Goal: Information Seeking & Learning: Find specific fact

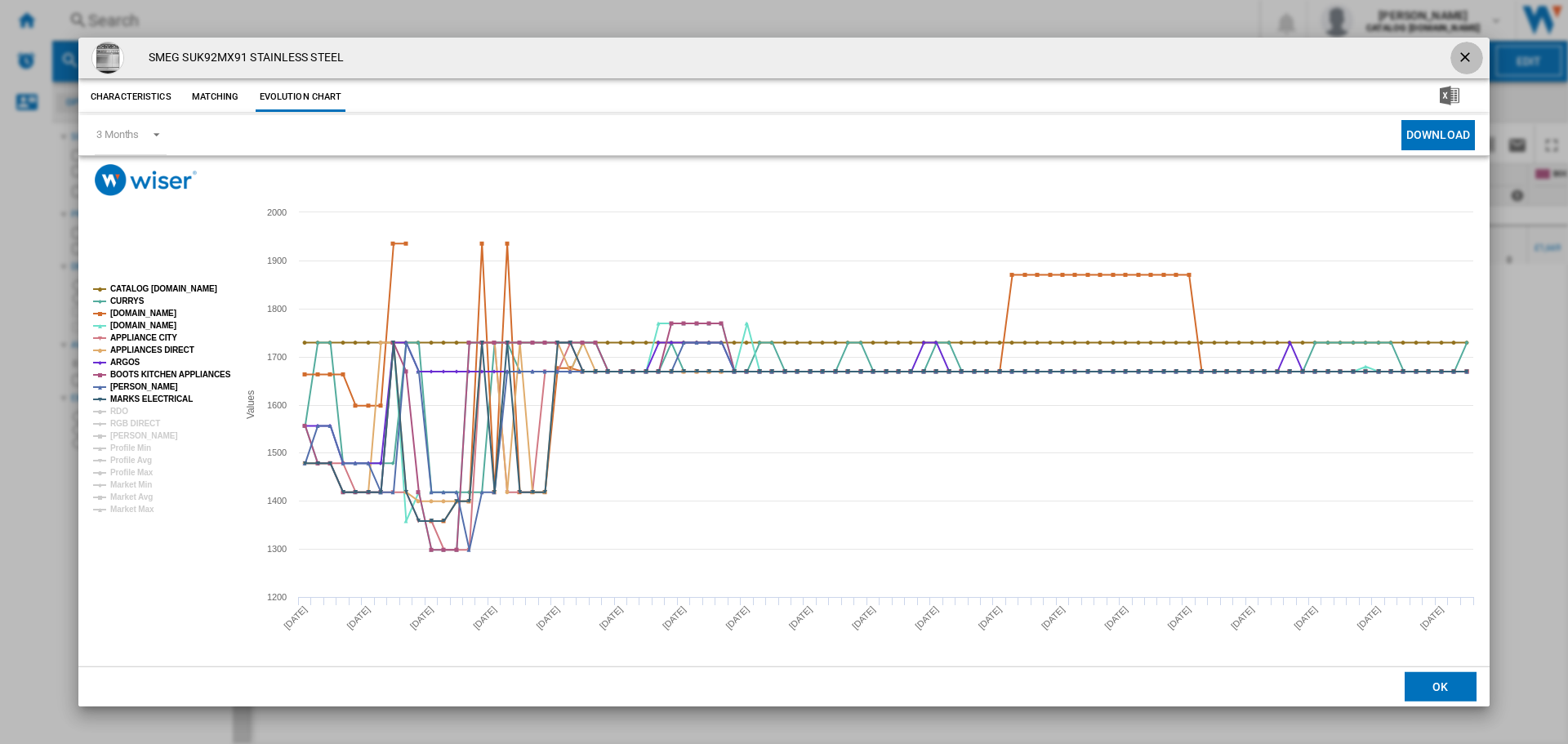
click at [1465, 56] on ng-md-icon "getI18NText('BUTTONS.CLOSE_DIALOG')" at bounding box center [1466, 58] width 19 height 19
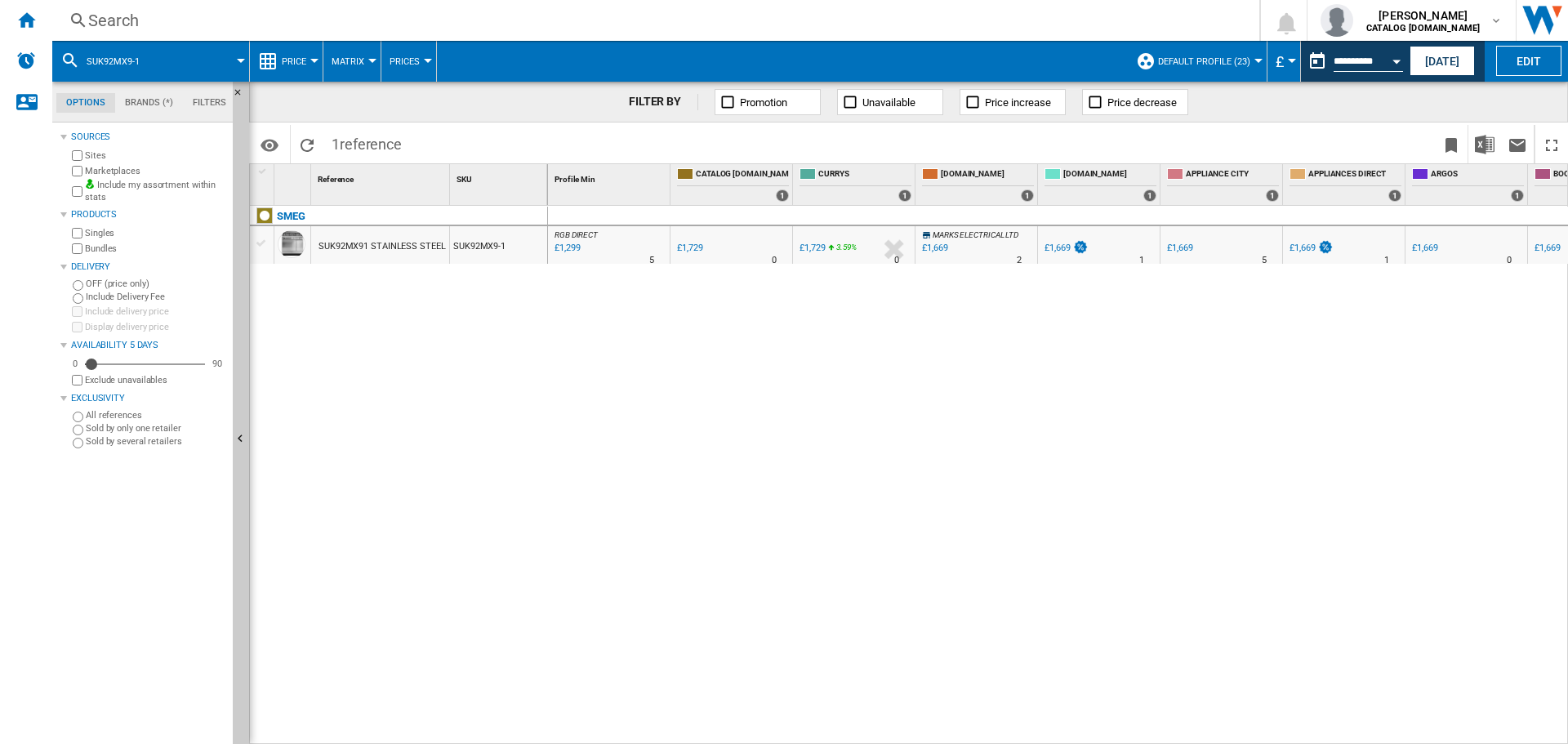
click at [158, 8] on div "Search Search 0 georgette hurdiss CATALOG SMEG.UK CATALOG SMEG.UK My settings L…" at bounding box center [810, 20] width 1515 height 41
click at [113, 18] on div "Search" at bounding box center [652, 20] width 1128 height 23
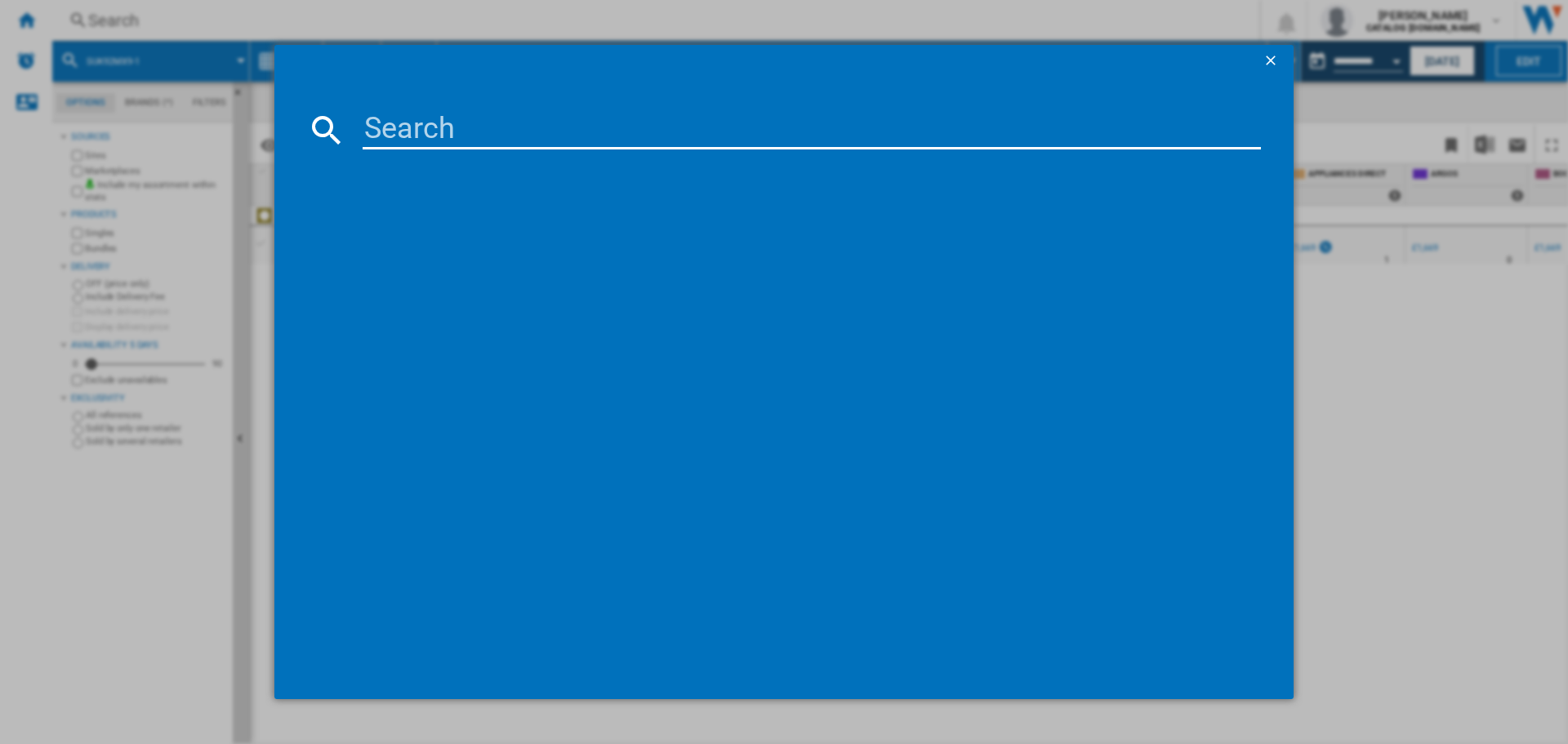
click at [451, 111] on input at bounding box center [812, 129] width 898 height 39
type input "fab32rcr"
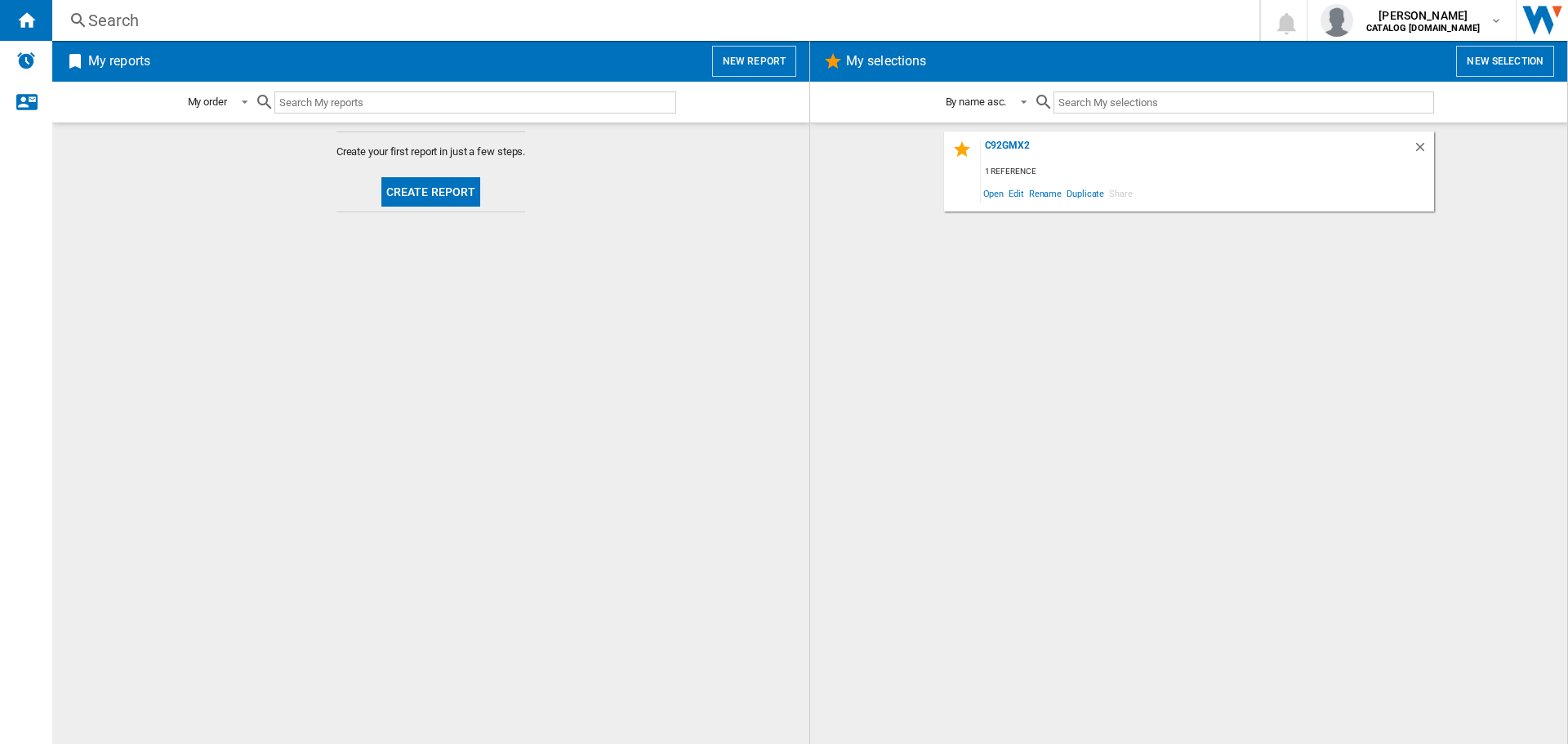
click at [117, 31] on div "Search" at bounding box center [652, 20] width 1128 height 23
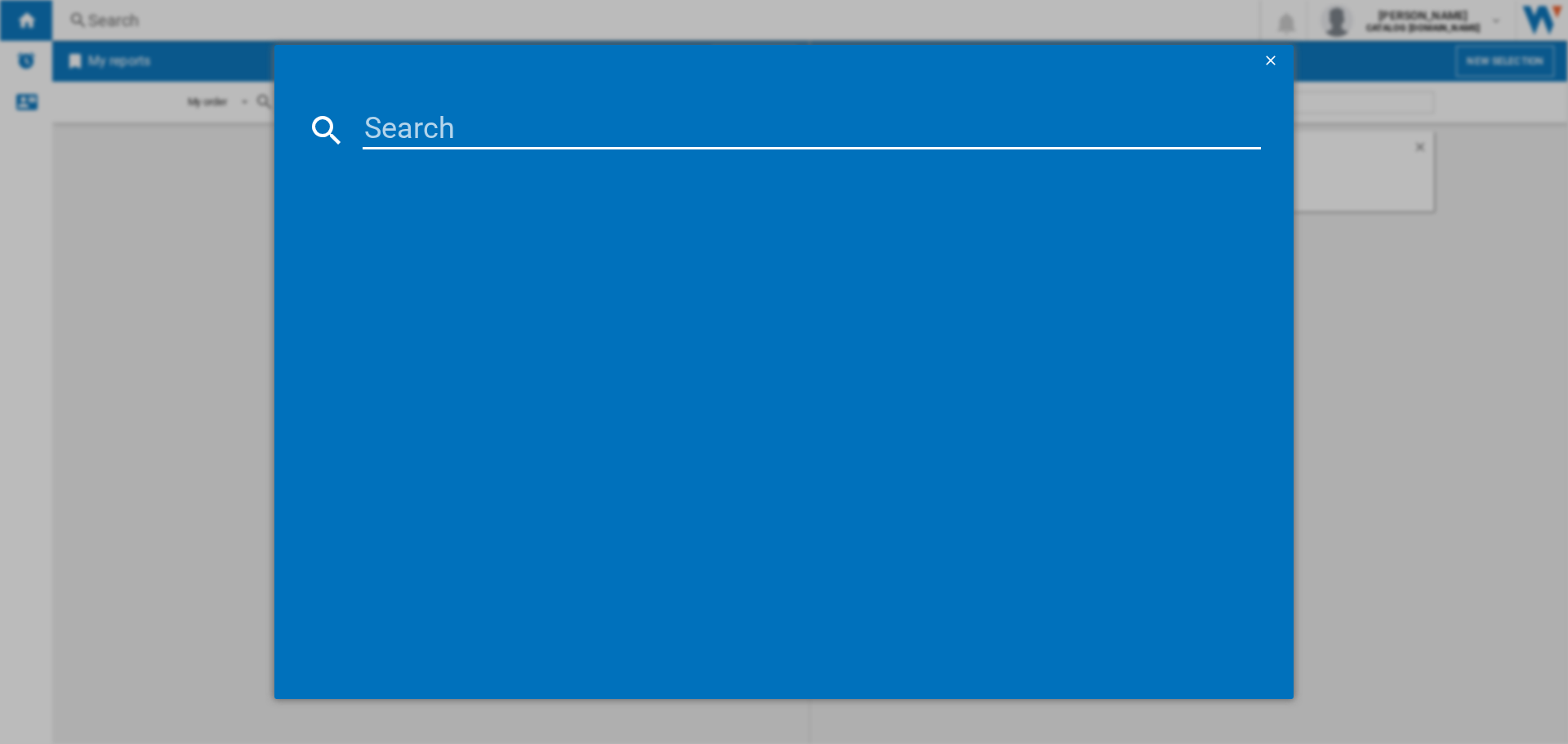
paste input "DNP92SEUK"
type input "DNP92SEUK"
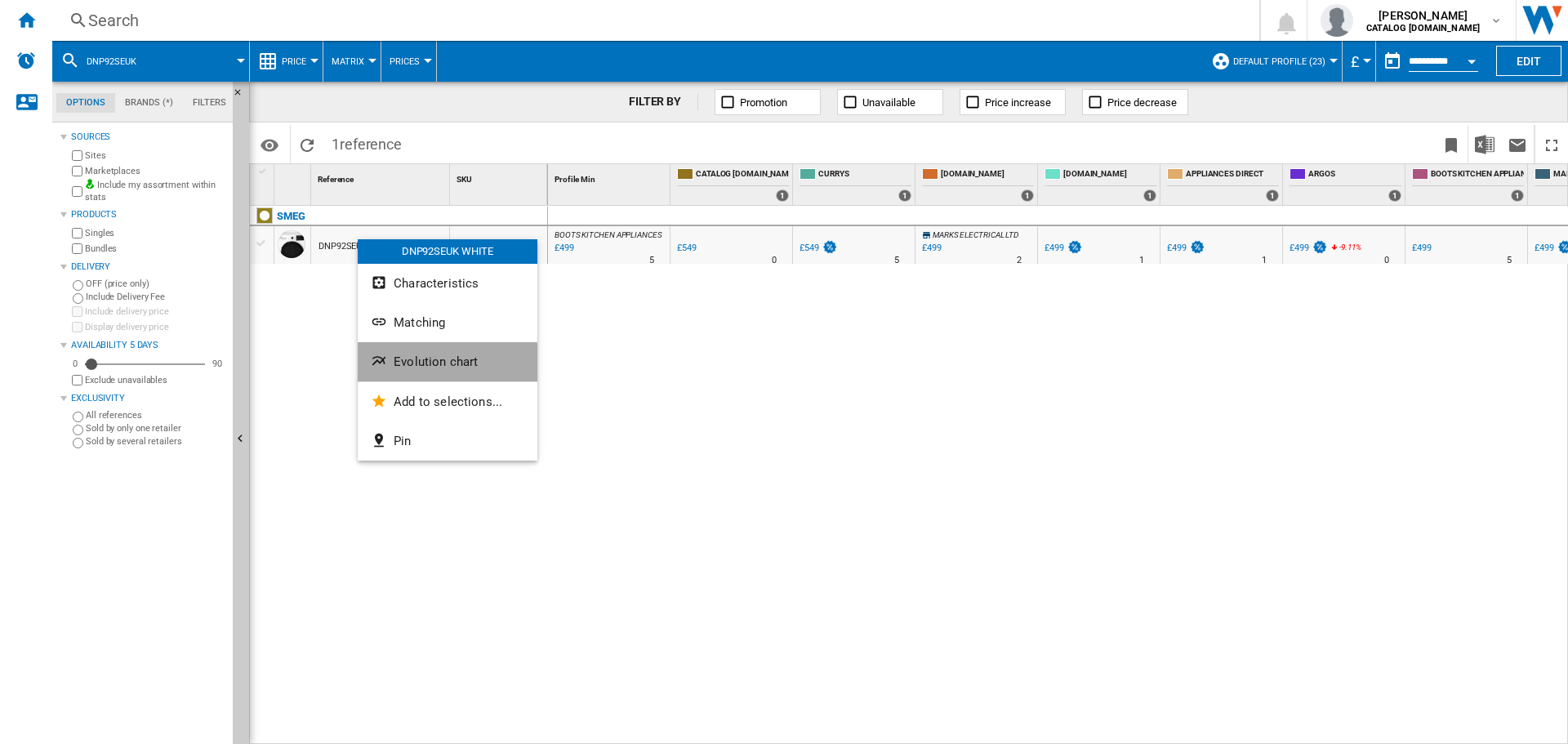
click at [423, 367] on span "Evolution chart" at bounding box center [436, 361] width 84 height 14
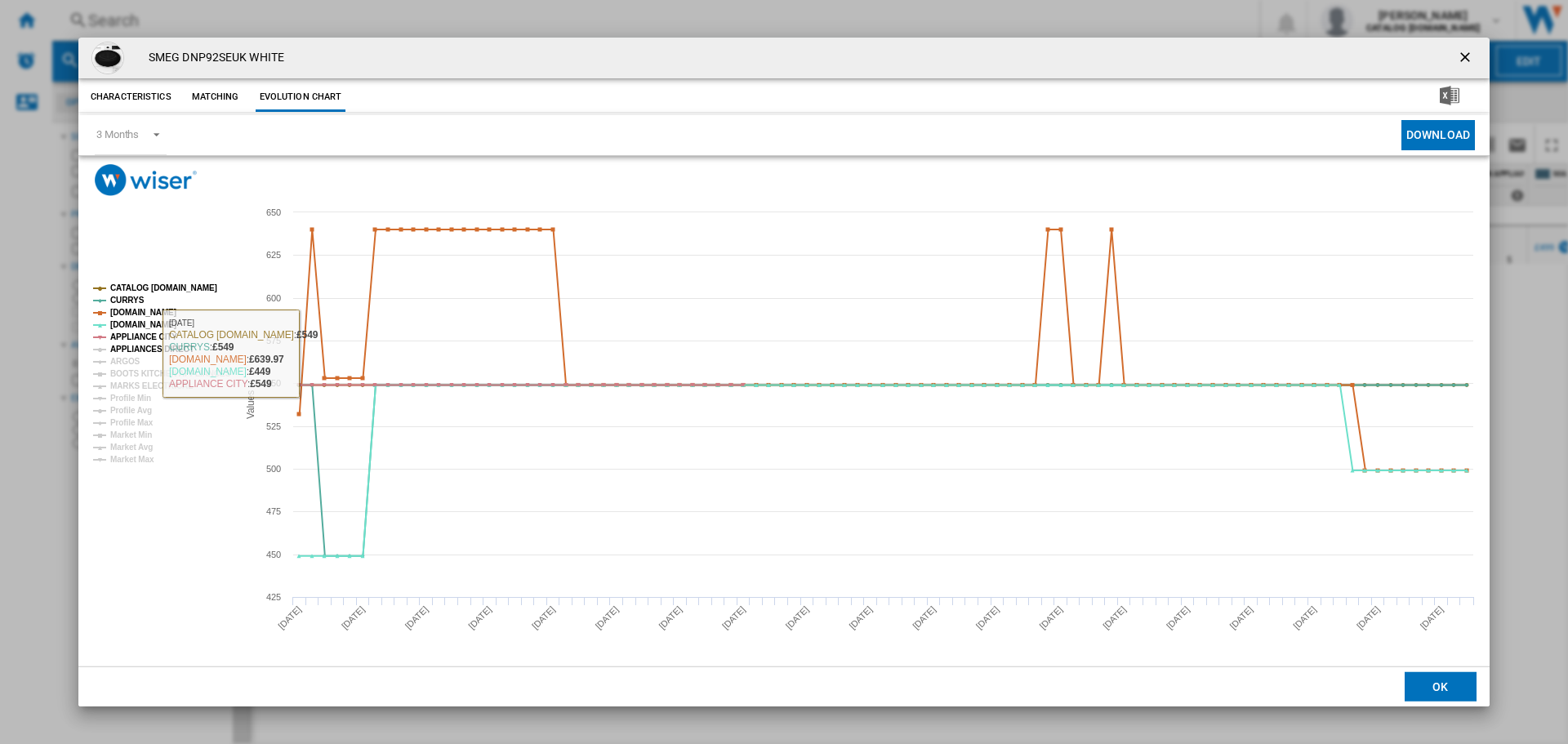
click at [147, 347] on tspan "APPLIANCES DIRECT" at bounding box center [152, 349] width 84 height 9
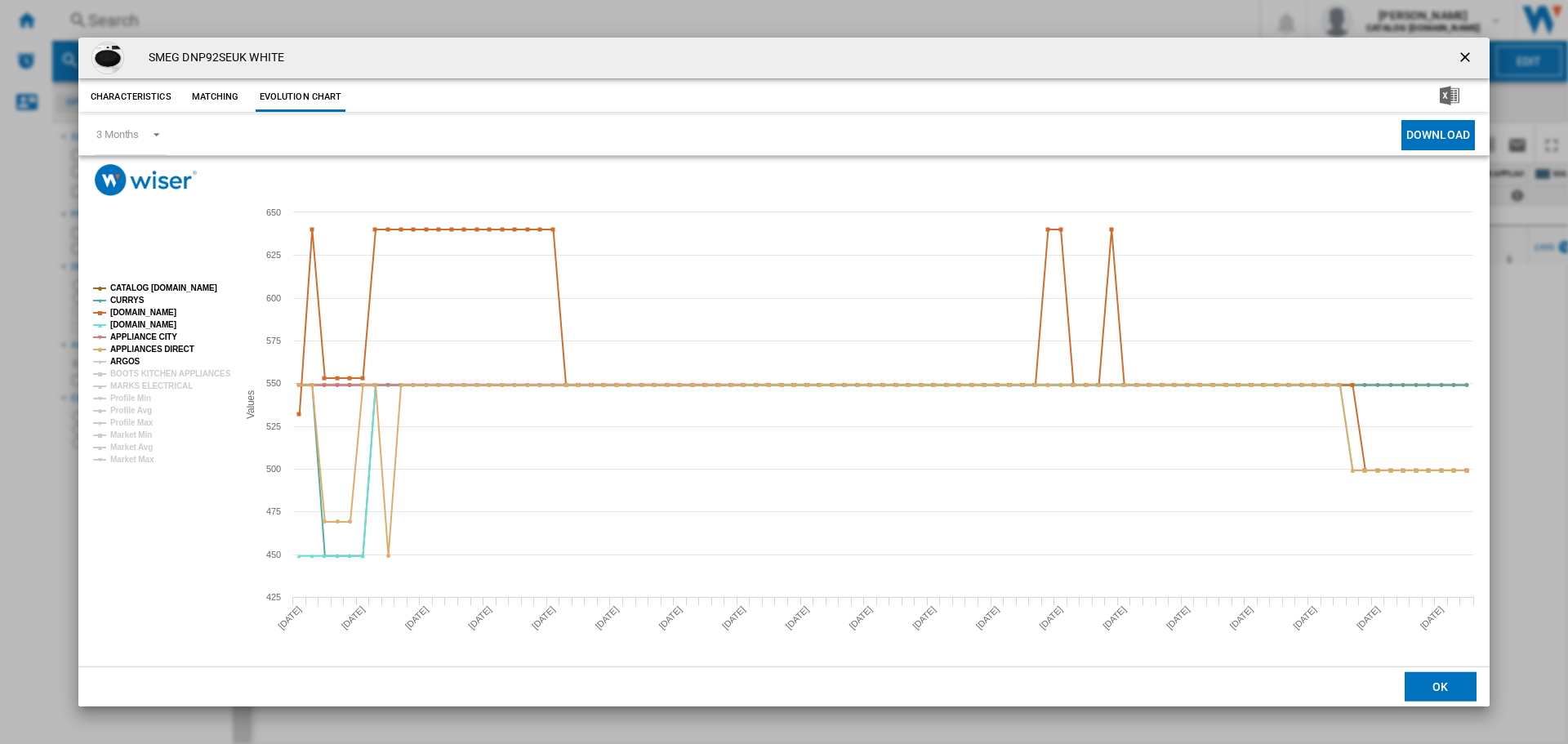
click at [125, 358] on tspan "ARGOS" at bounding box center [125, 361] width 31 height 9
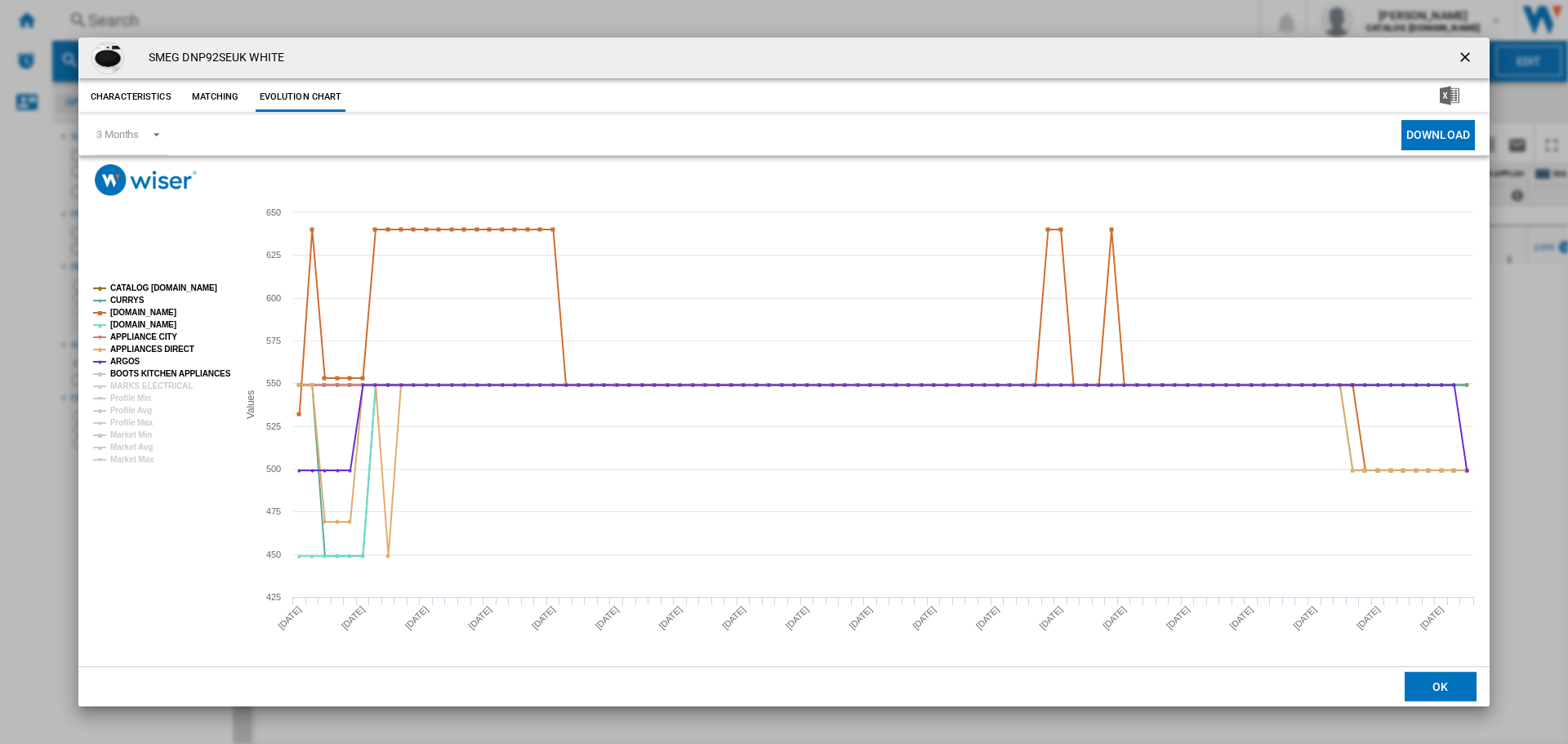
click at [158, 375] on tspan "BOOTS KITCHEN APPLIANCES" at bounding box center [170, 372] width 121 height 9
click at [156, 387] on tspan "MARKS ELECTRICAL" at bounding box center [151, 385] width 82 height 9
click at [1469, 57] on ng-md-icon "getI18NText('BUTTONS.CLOSE_DIALOG')" at bounding box center [1466, 58] width 19 height 19
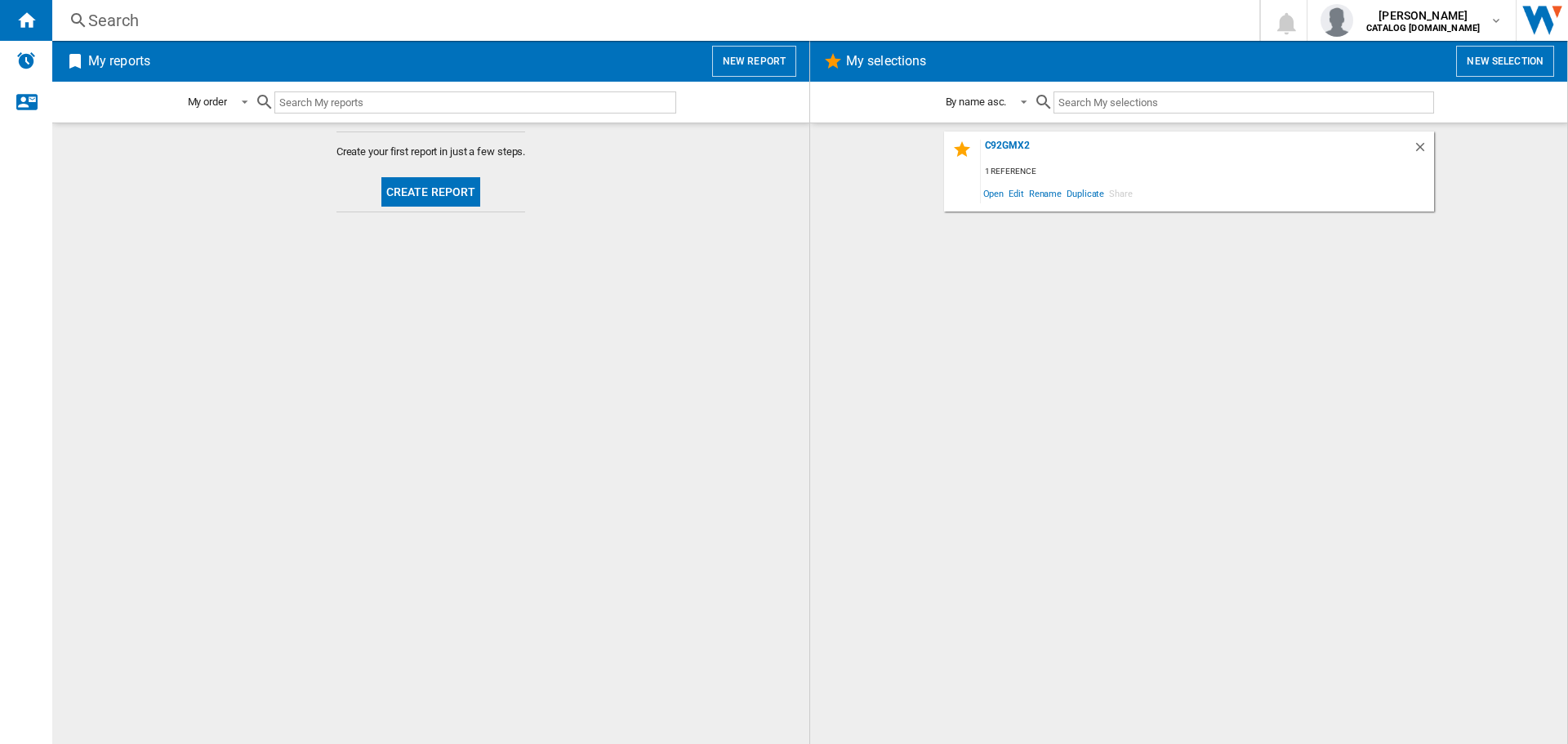
click at [130, 31] on div "Search" at bounding box center [652, 20] width 1128 height 23
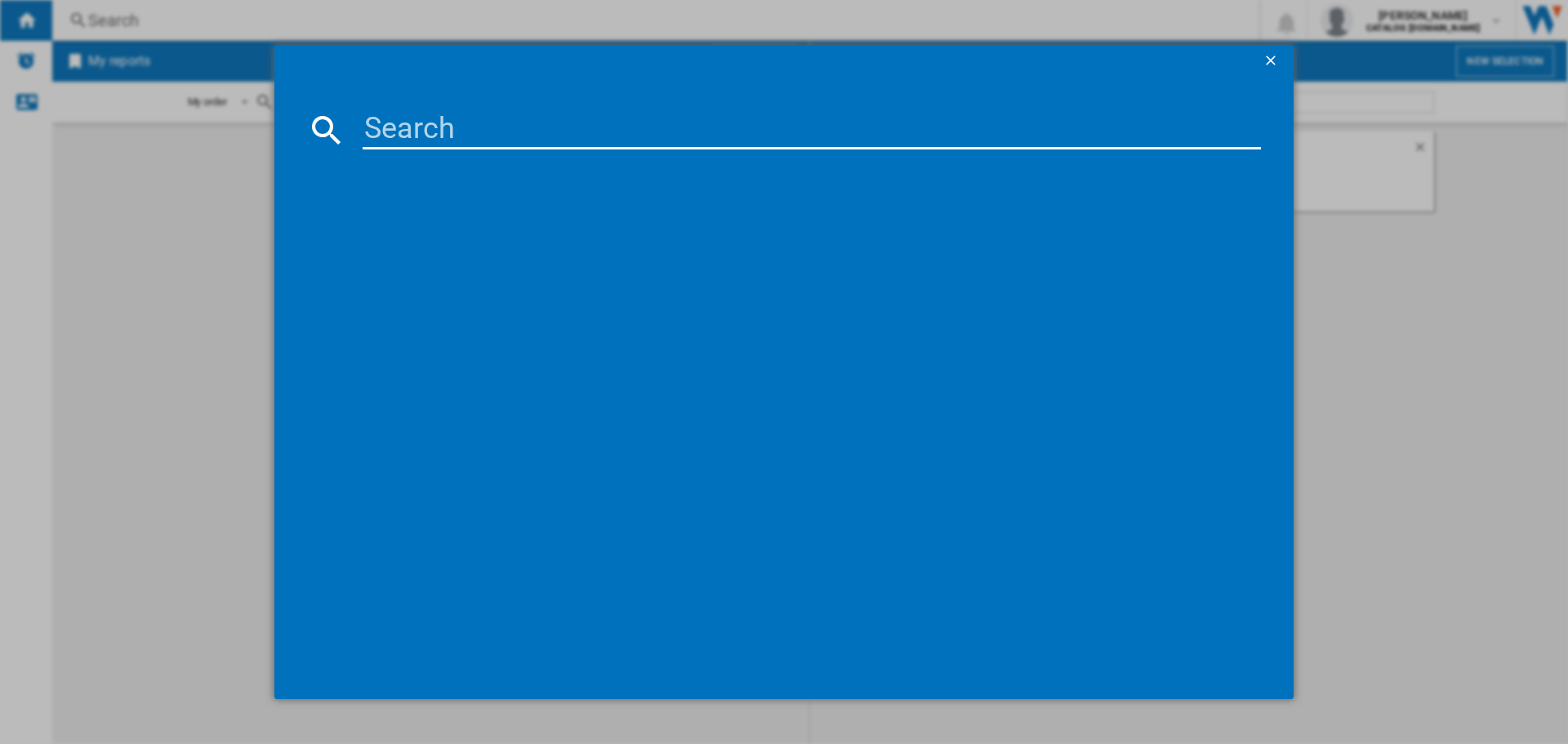
paste input "C7GPX9"
type input "C7GPX9"
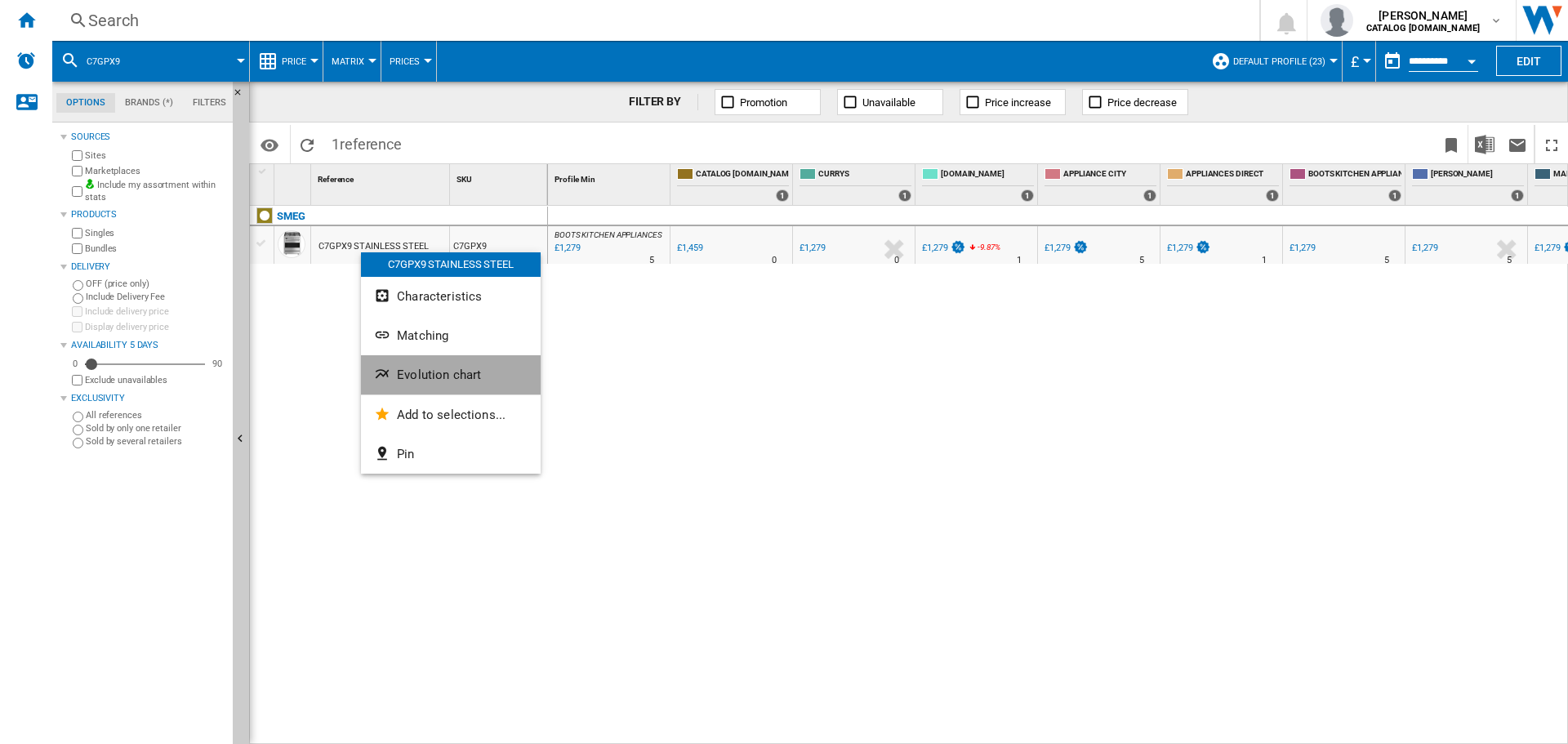
click at [423, 371] on span "Evolution chart" at bounding box center [439, 374] width 84 height 14
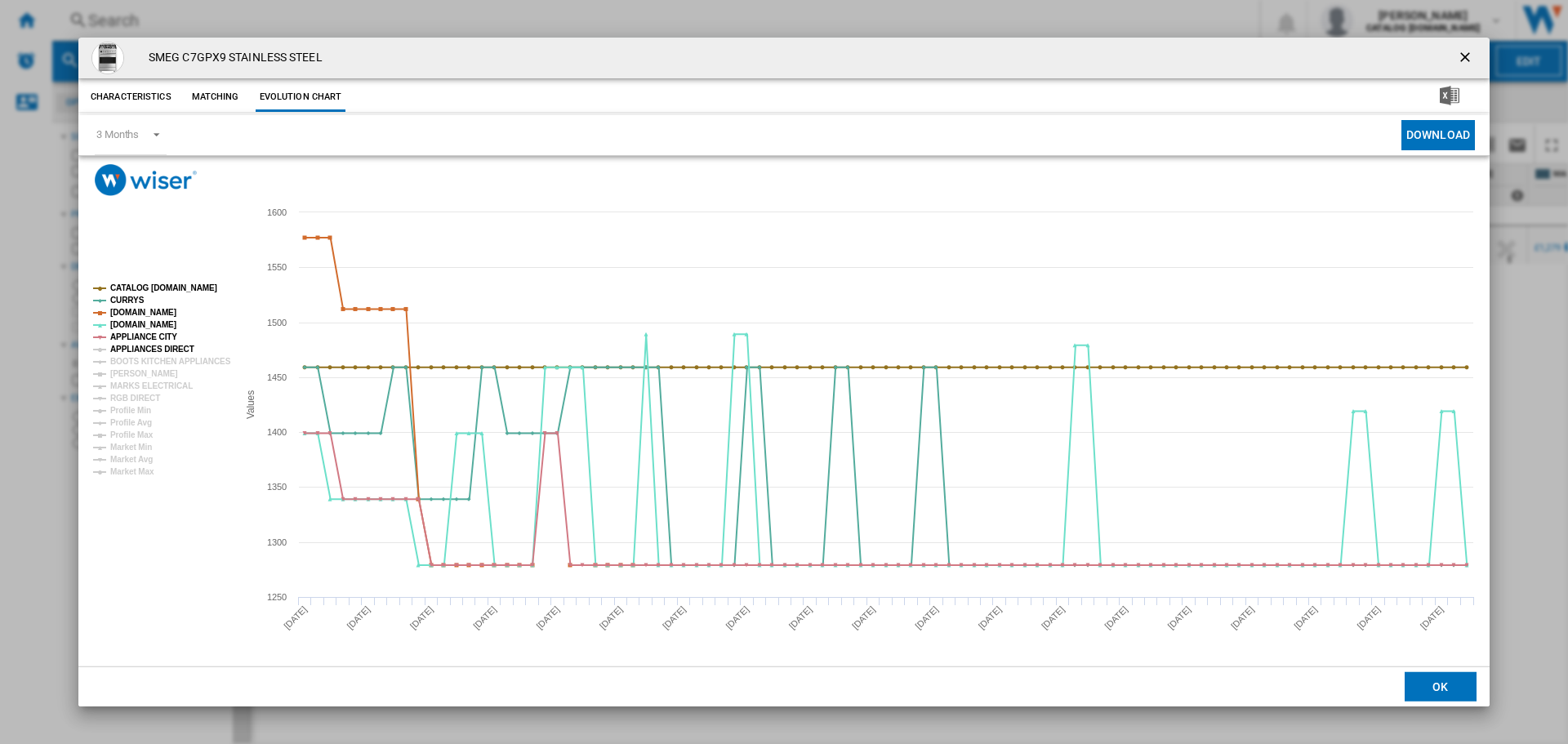
click at [152, 349] on tspan "APPLIANCES DIRECT" at bounding box center [152, 349] width 84 height 9
click at [155, 357] on tspan "BOOTS KITCHEN APPLIANCES" at bounding box center [170, 361] width 121 height 9
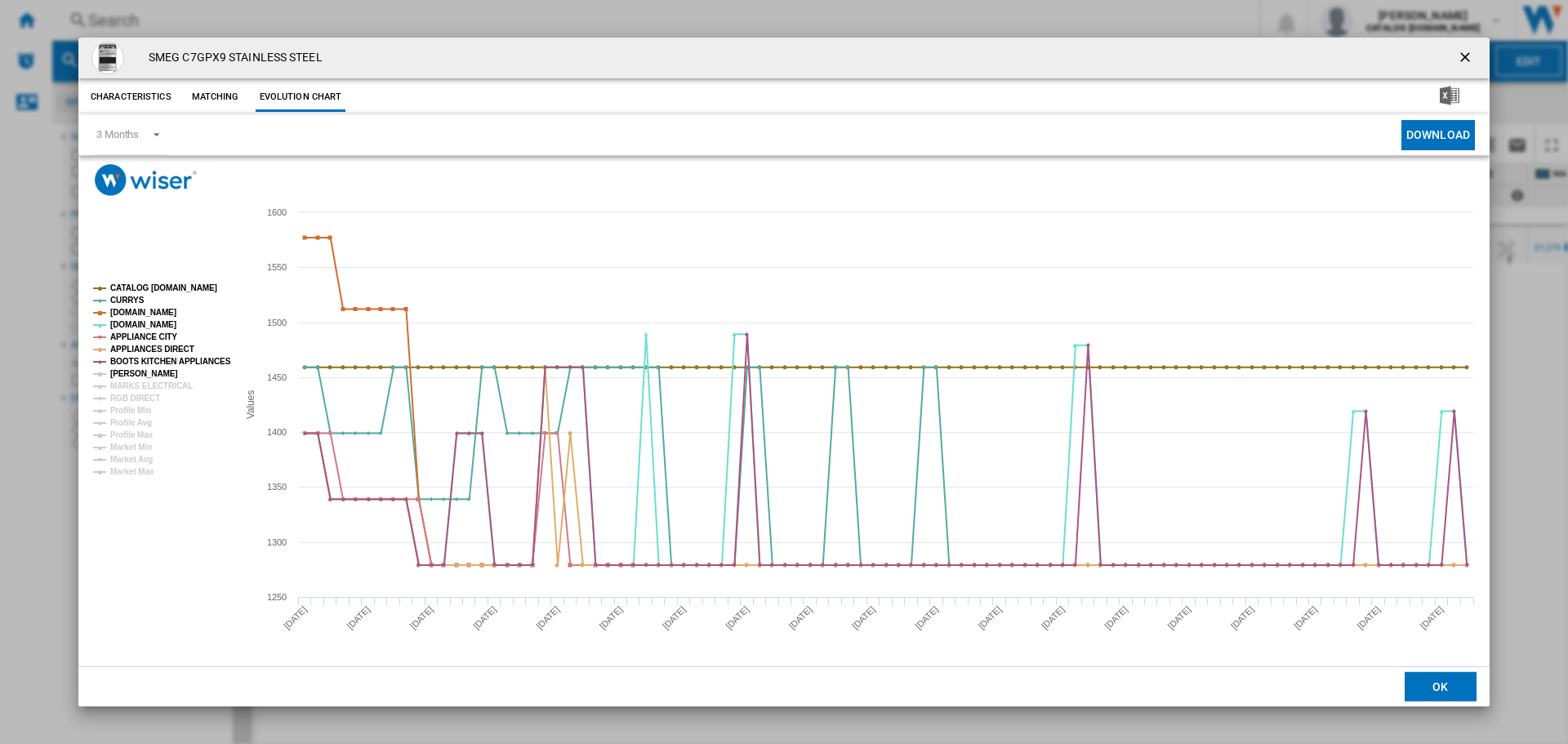
click at [148, 372] on tspan "[PERSON_NAME]" at bounding box center [144, 372] width 68 height 9
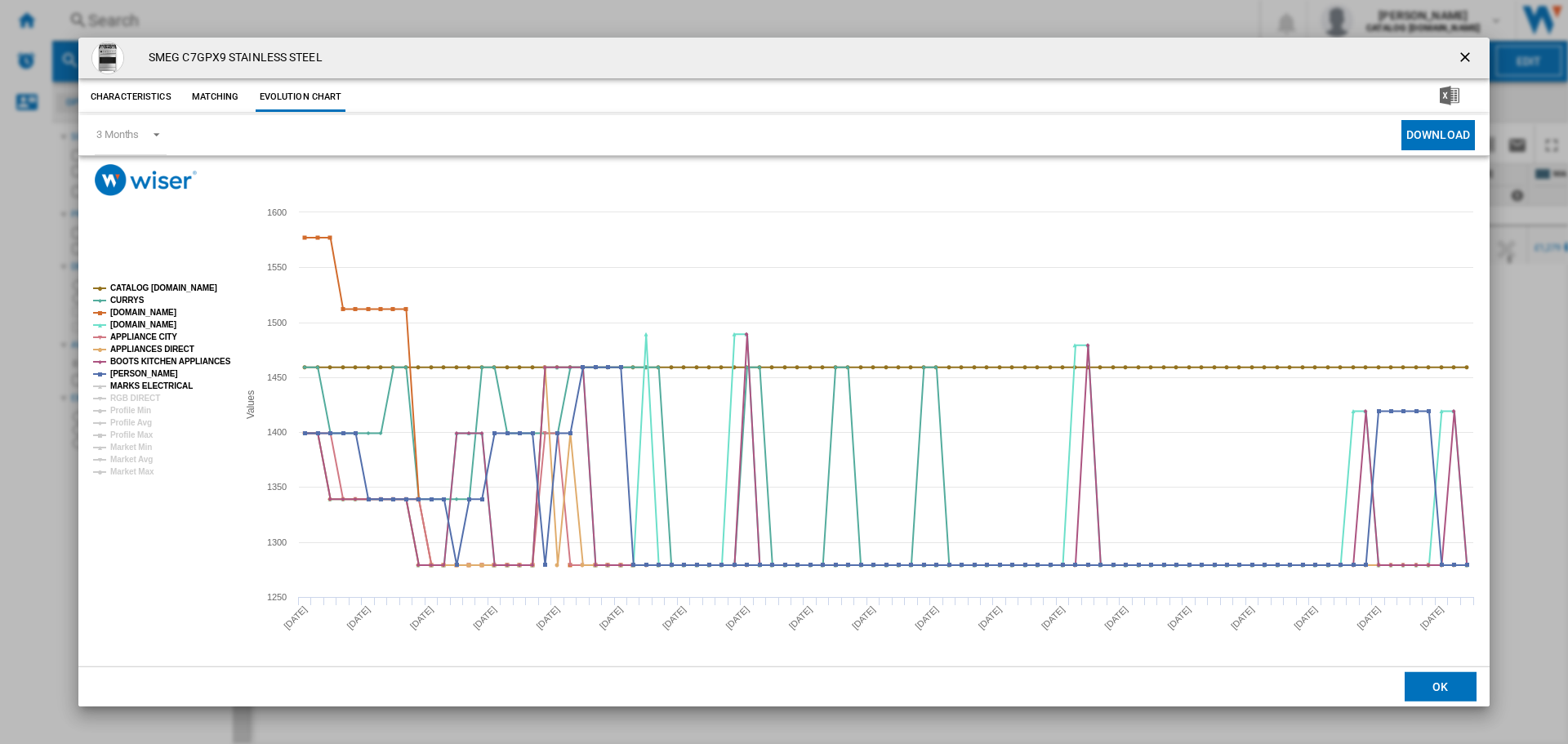
click at [151, 381] on tspan "MARKS ELECTRICAL" at bounding box center [151, 385] width 82 height 9
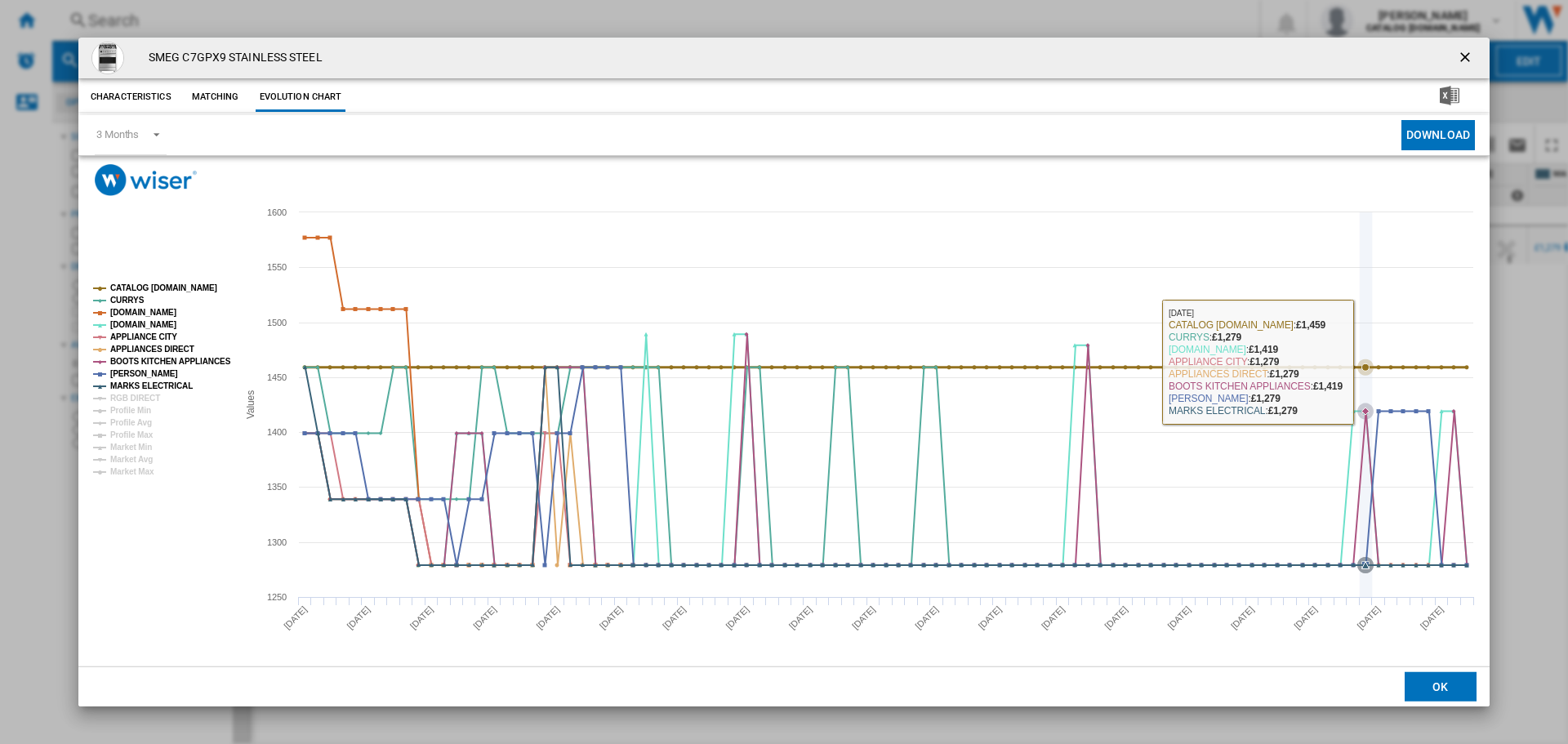
click at [1365, 362] on icon "Product popup" at bounding box center [1365, 366] width 16 height 16
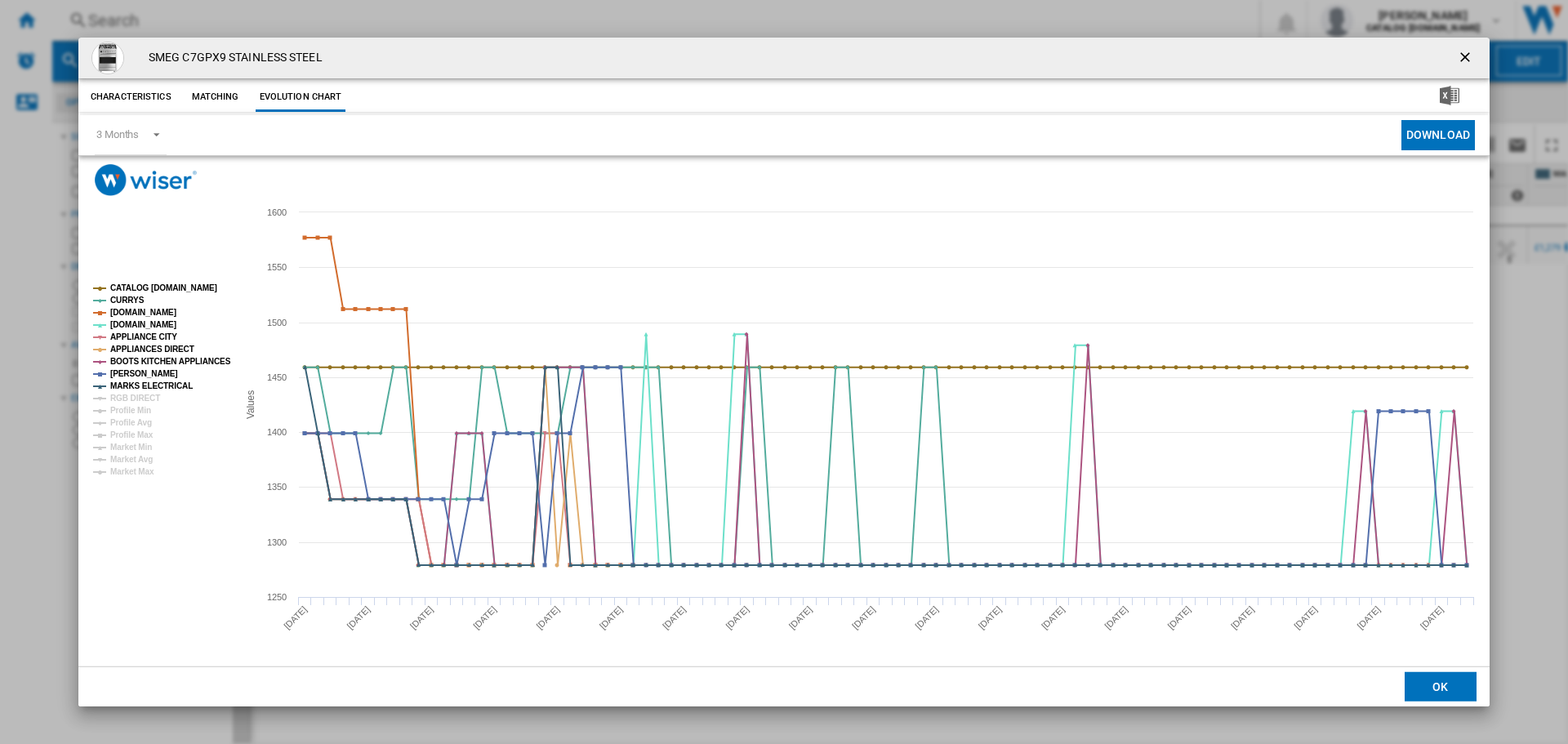
click at [1527, 318] on div "SMEG C7GPX9 STAINLESS STEEL Characteristics Matching Evolution chart price £1,4…" at bounding box center [784, 372] width 1568 height 744
click at [1468, 52] on ng-md-icon "getI18NText('BUTTONS.CLOSE_DIALOG')" at bounding box center [1466, 58] width 19 height 19
